Goal: Entertainment & Leisure: Consume media (video, audio)

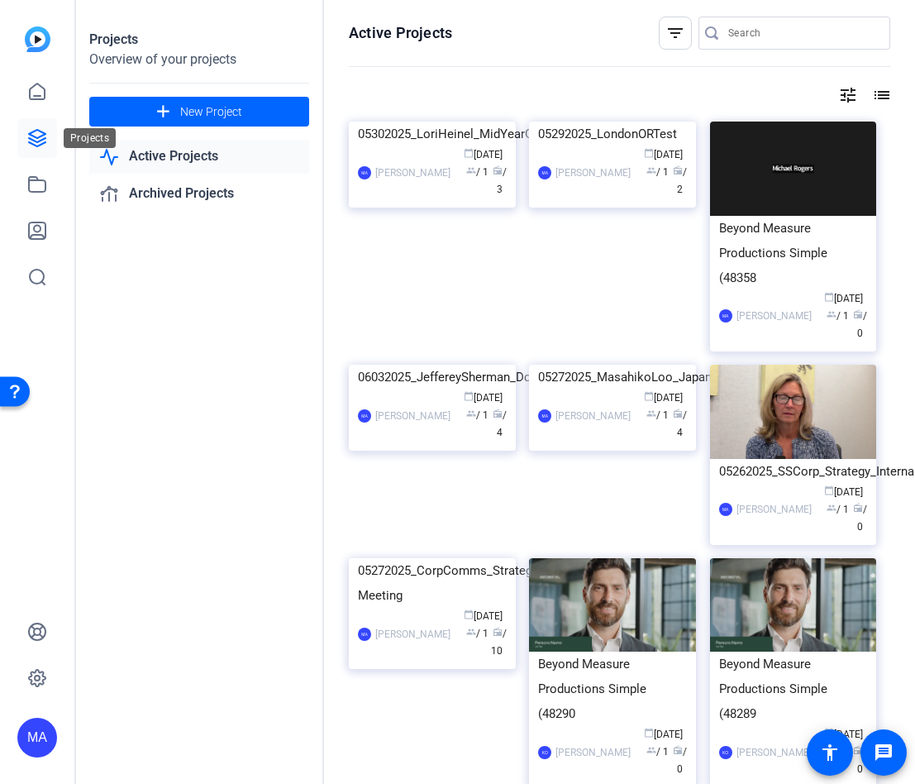
click at [40, 137] on icon at bounding box center [37, 138] width 17 height 17
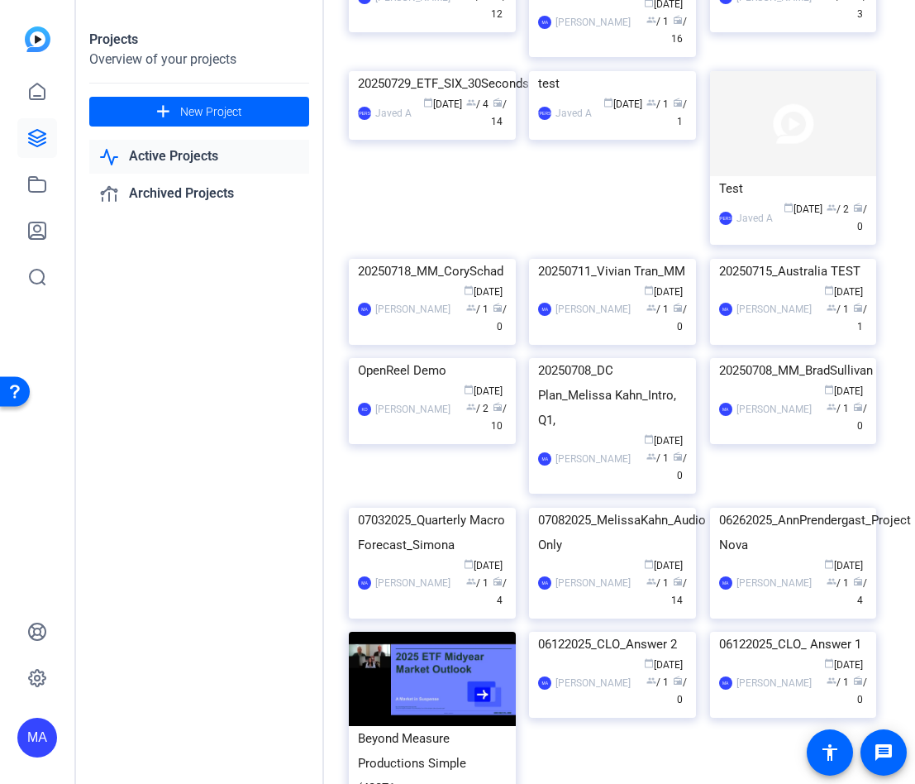
scroll to position [579, 0]
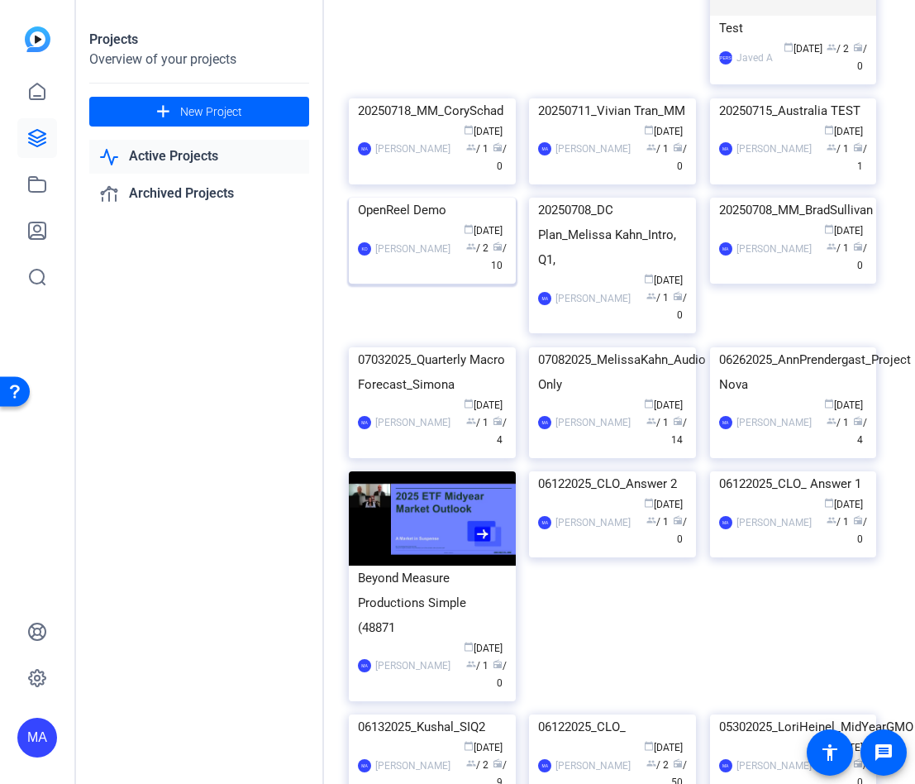
click at [451, 198] on img at bounding box center [432, 198] width 167 height 0
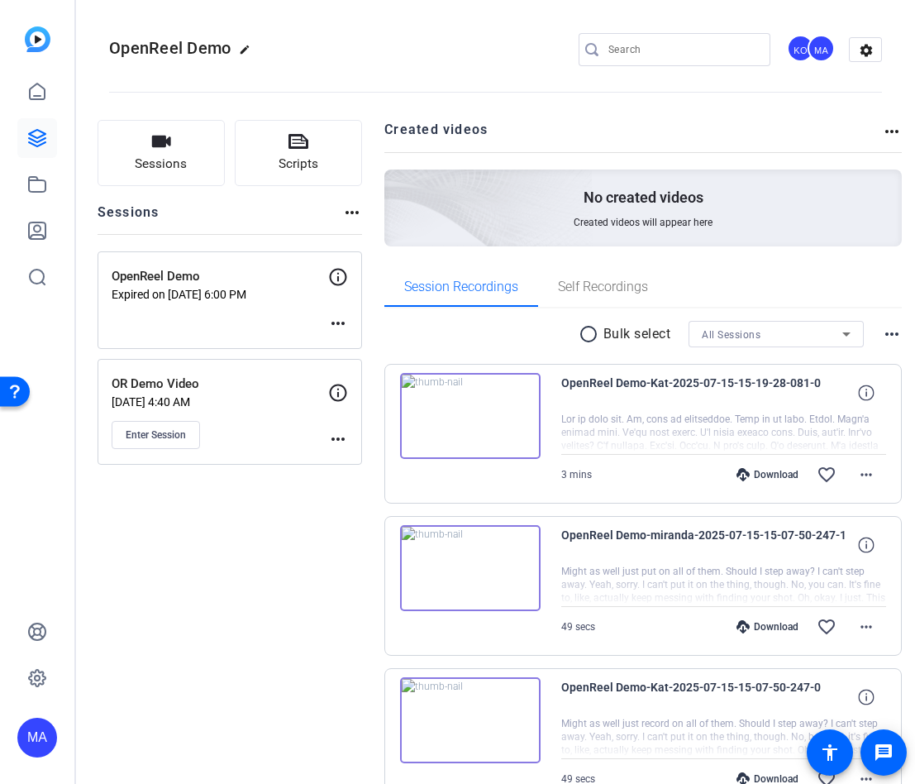
click at [491, 593] on img at bounding box center [470, 568] width 141 height 86
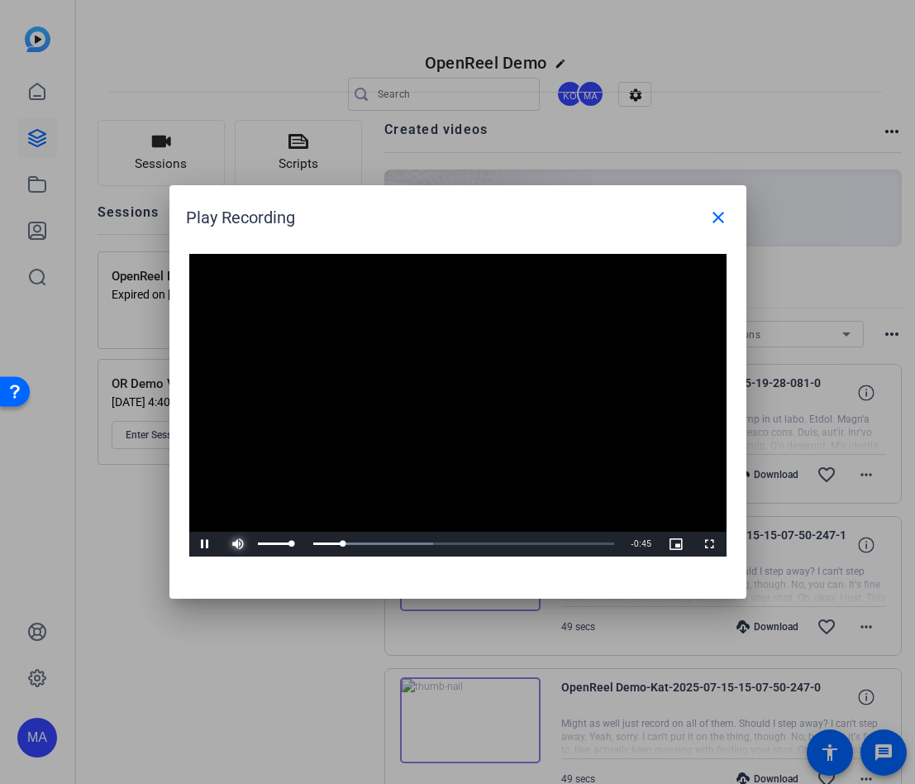
click at [236, 544] on span "Video Player" at bounding box center [238, 544] width 33 height 0
click at [479, 544] on div "Loaded : 85.00% 0:28 0:23" at bounding box center [439, 543] width 351 height 4
click at [736, 212] on span at bounding box center [718, 218] width 40 height 40
